Goal: Task Accomplishment & Management: Use online tool/utility

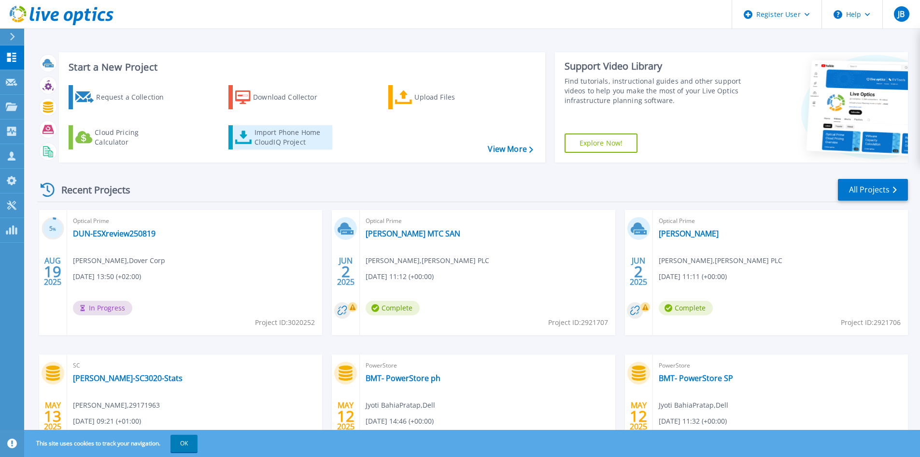
click at [258, 138] on div "Import Phone Home CloudIQ Project" at bounding box center [292, 137] width 75 height 19
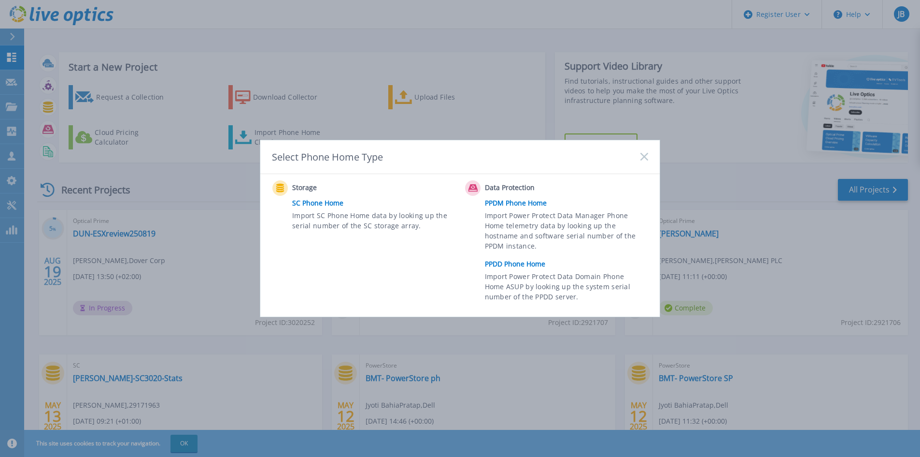
click at [515, 283] on span "Import Power Protect Data Domain Phone Home ASUP by looking up the system seria…" at bounding box center [565, 287] width 161 height 33
click at [522, 258] on link "PPDD Phone Home" at bounding box center [569, 264] width 168 height 14
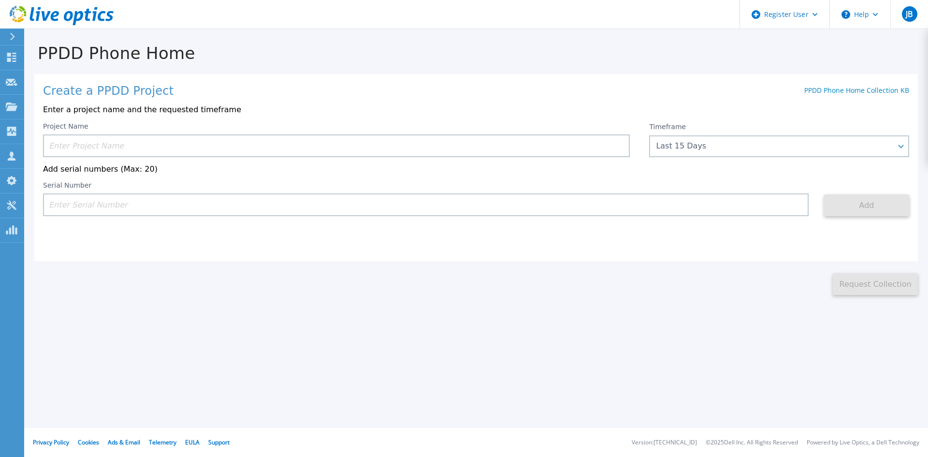
click at [356, 150] on input at bounding box center [336, 145] width 587 height 23
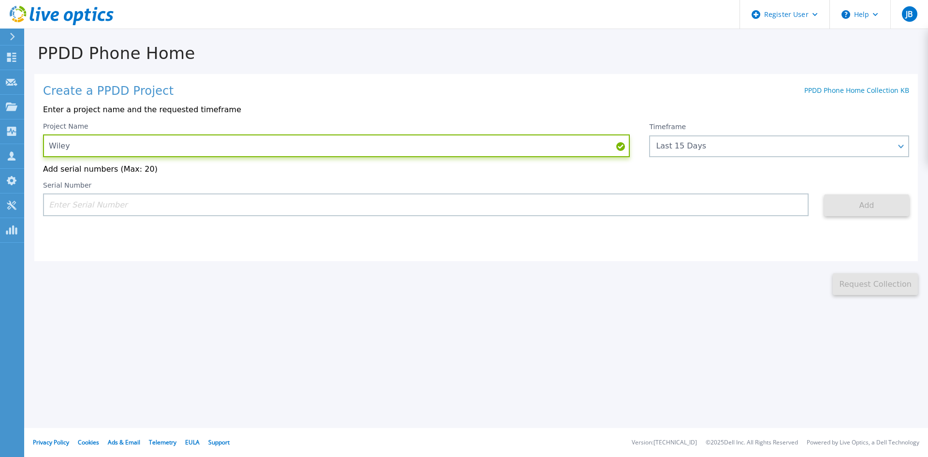
type input "Wiley"
click at [355, 196] on input at bounding box center [425, 204] width 765 height 23
click at [347, 219] on div "Create a PPDD Project PPDD Phone Home Collection KB Enter a project name and th…" at bounding box center [475, 167] width 883 height 187
click at [362, 205] on input at bounding box center [425, 204] width 765 height 23
paste input "CKM00181700501"
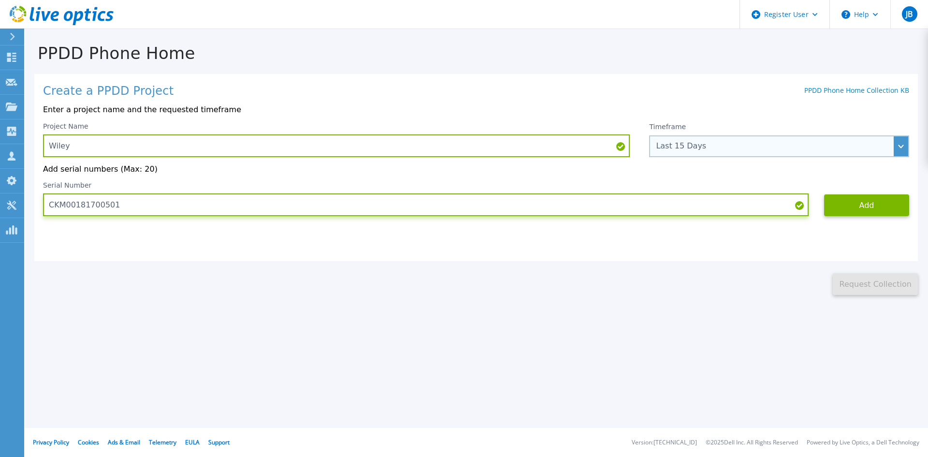
type input "CKM00181700501"
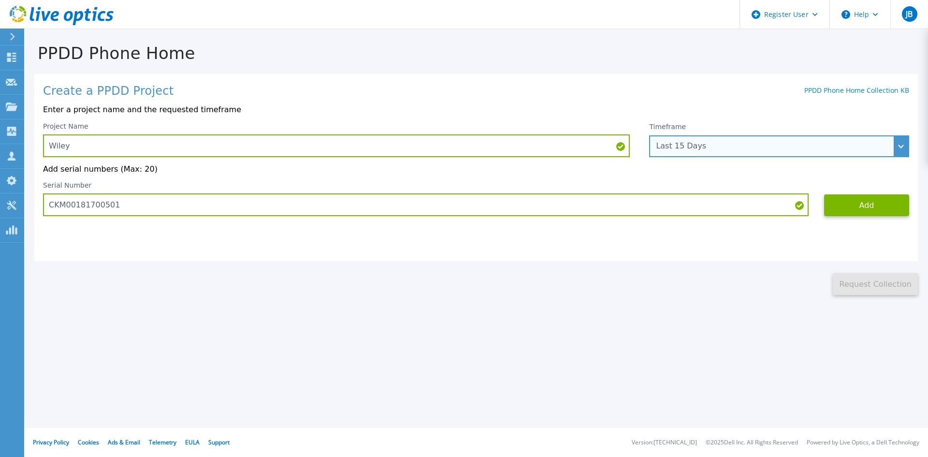
click at [834, 148] on div "Last 15 Days" at bounding box center [774, 146] width 236 height 9
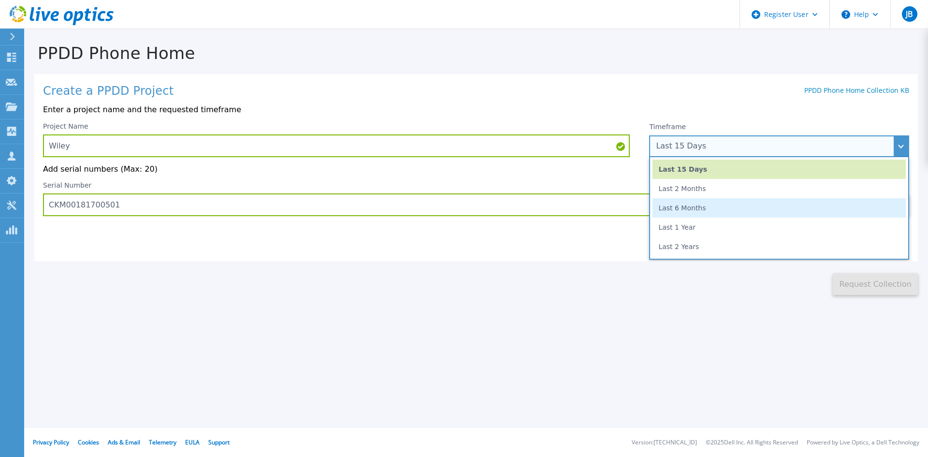
click at [811, 204] on li "Last 6 Months" at bounding box center [778, 207] width 253 height 19
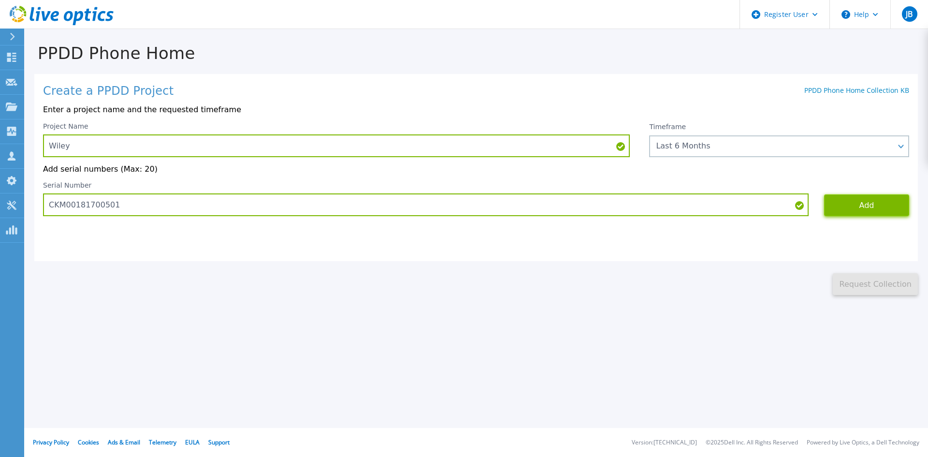
click at [850, 204] on button "Add" at bounding box center [866, 205] width 85 height 22
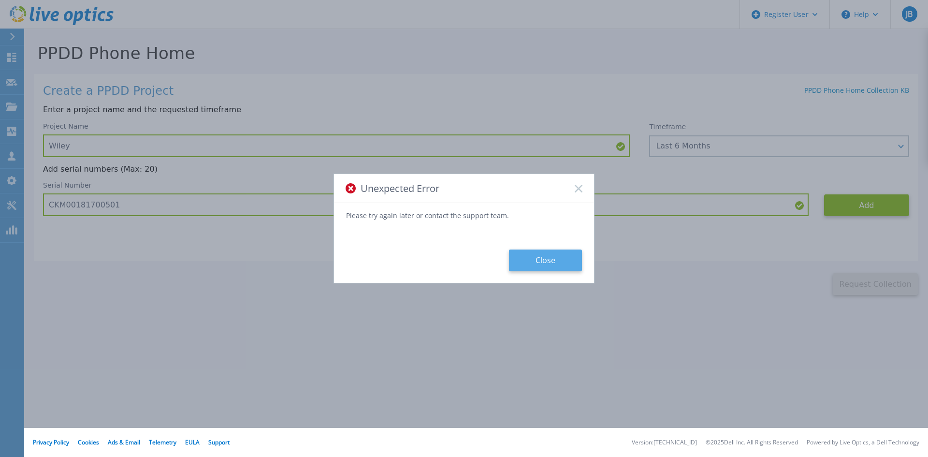
click at [545, 258] on button "Close" at bounding box center [545, 260] width 73 height 22
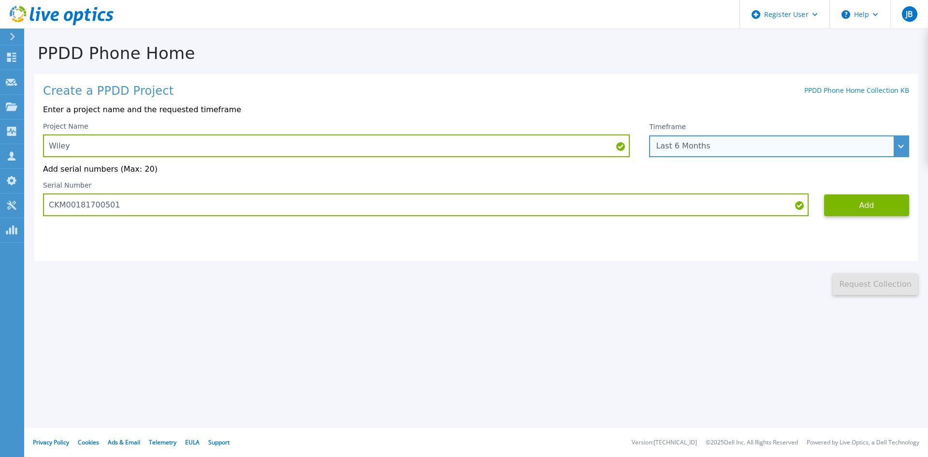
click at [699, 149] on div "Last 6 Months" at bounding box center [774, 146] width 236 height 9
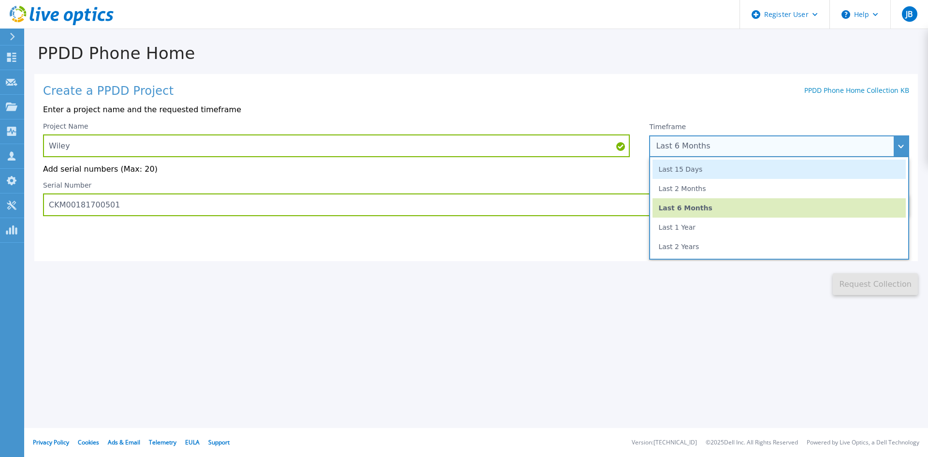
click at [699, 172] on li "Last 15 Days" at bounding box center [778, 168] width 253 height 19
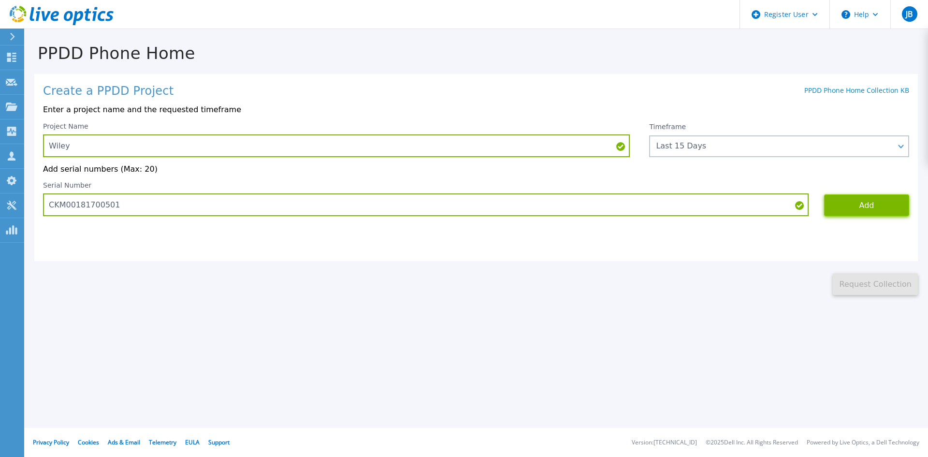
click at [841, 216] on button "Add" at bounding box center [866, 205] width 85 height 22
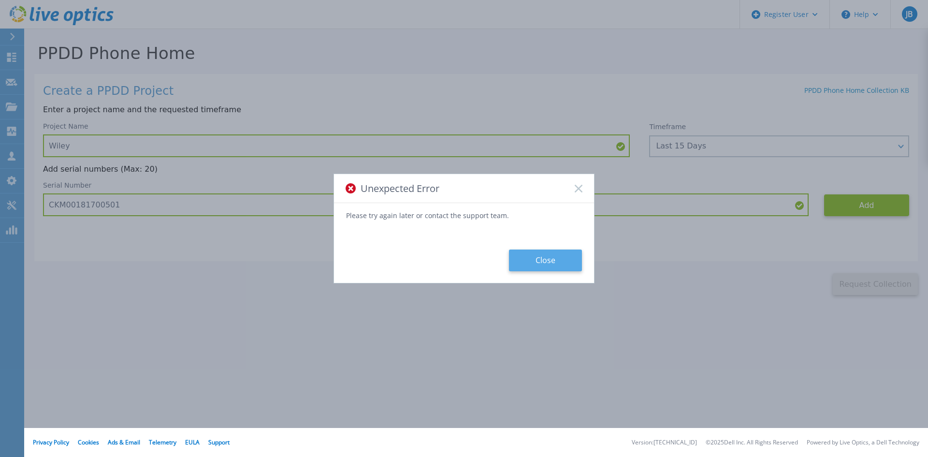
click at [523, 265] on button "Close" at bounding box center [545, 260] width 73 height 22
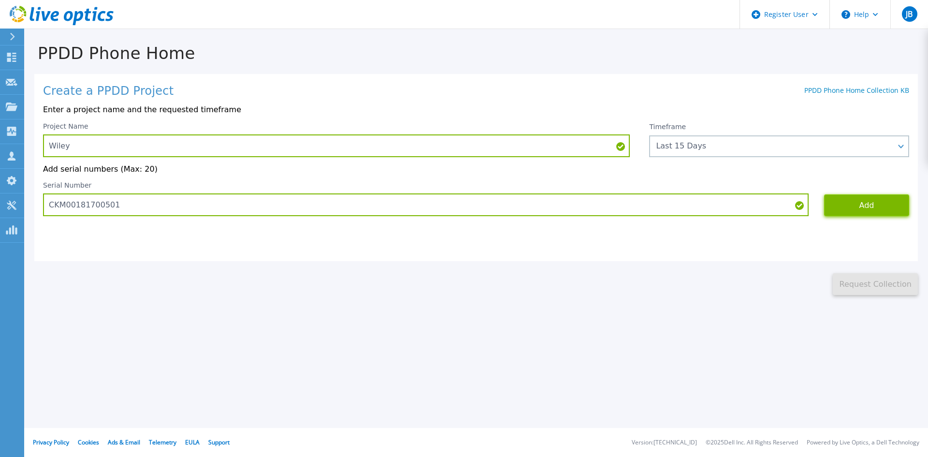
click at [863, 209] on button "Add" at bounding box center [866, 205] width 85 height 22
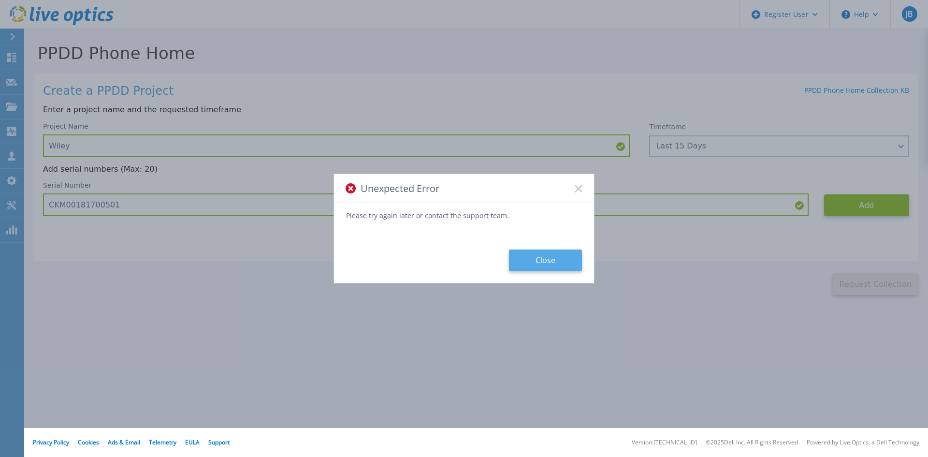
click at [568, 255] on button "Close" at bounding box center [545, 260] width 73 height 22
